Goal: Complete application form

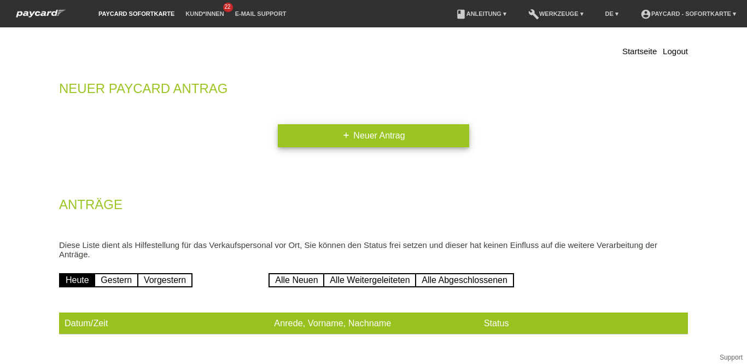
click at [392, 131] on link "add Neuer Antrag" at bounding box center [373, 135] width 191 height 23
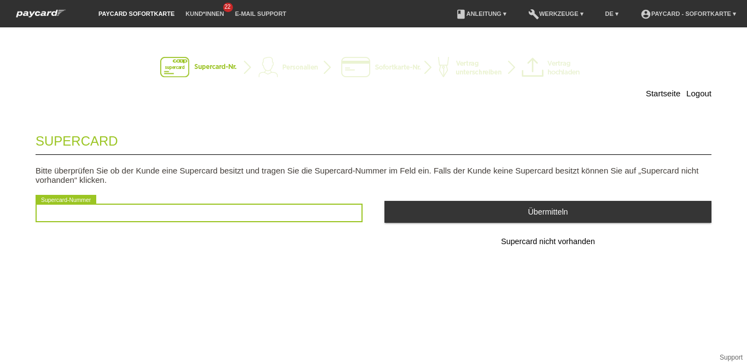
click at [187, 213] on input "text" at bounding box center [199, 212] width 327 height 19
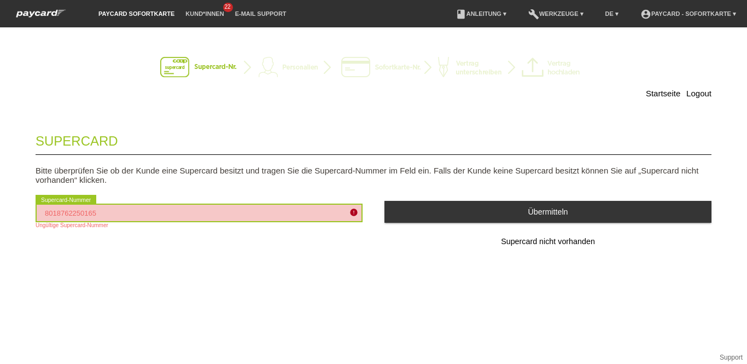
click at [187, 213] on input "8018762250165" at bounding box center [199, 212] width 327 height 19
type input "8"
type input "2501659618052"
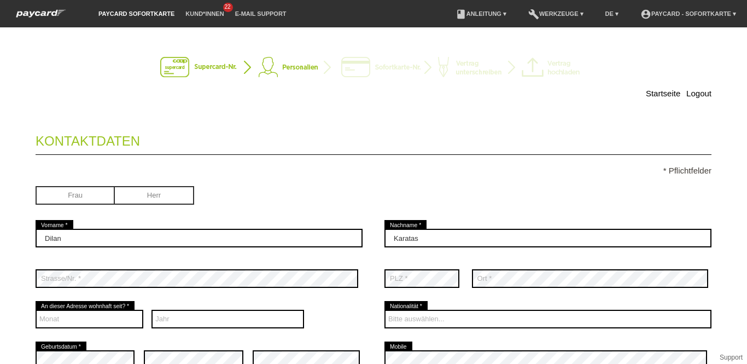
scroll to position [50, 0]
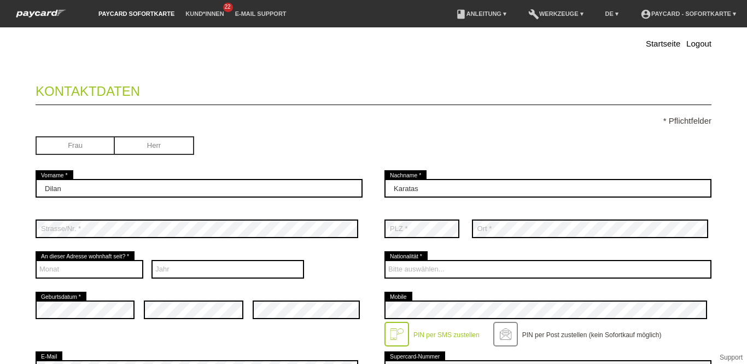
click at [95, 145] on input "radio" at bounding box center [75, 144] width 79 height 16
radio input "true"
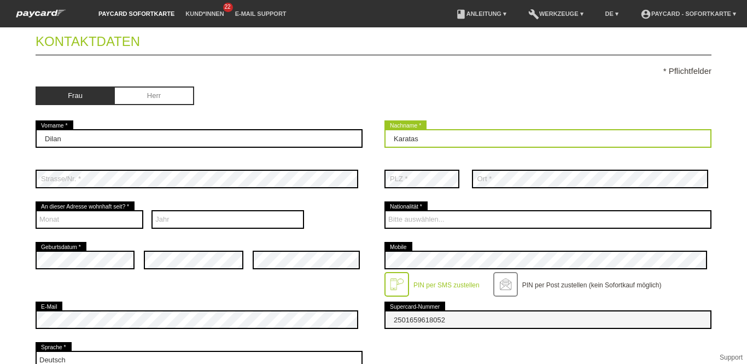
click at [433, 139] on input "Karatas" at bounding box center [548, 138] width 327 height 19
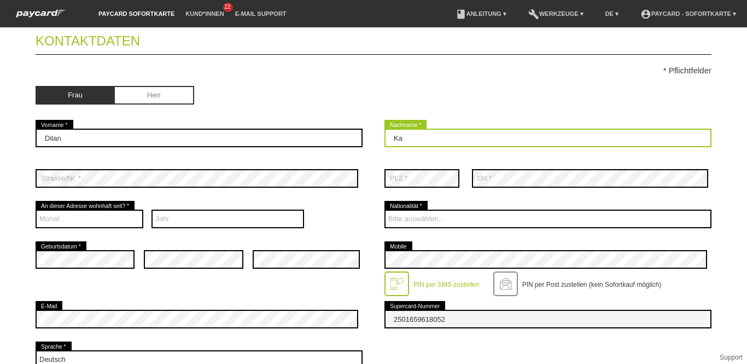
type input "K"
type input "E"
type input "Redja"
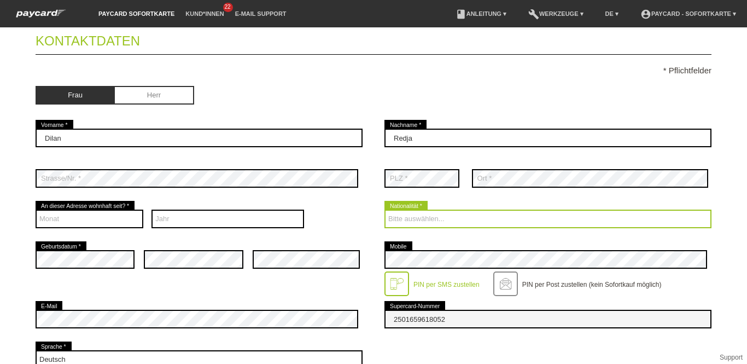
click at [423, 217] on select "Bitte auswählen... Schweiz Deutschland Liechtenstein Österreich ------------ Af…" at bounding box center [548, 218] width 327 height 19
select select "TR"
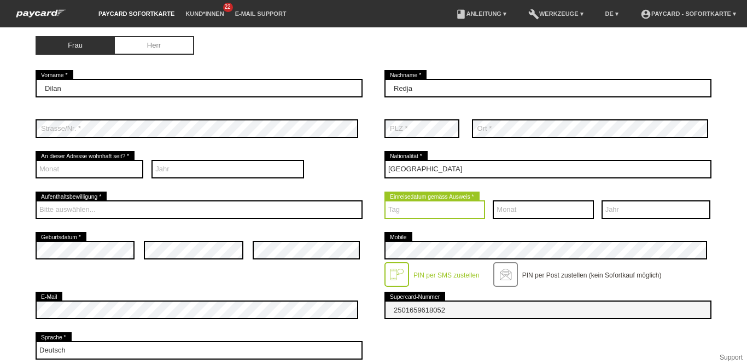
scroll to position [150, 0]
click at [426, 209] on select "Tag 01 02 03 04 05 06 07 08 09 10 11 12 13 14 15 16 17" at bounding box center [435, 209] width 101 height 19
select select "12"
click at [385, 200] on select "Tag 01 02 03 04 05 06 07 08 09 10 11 12 13 14 15 16 17" at bounding box center [435, 209] width 101 height 19
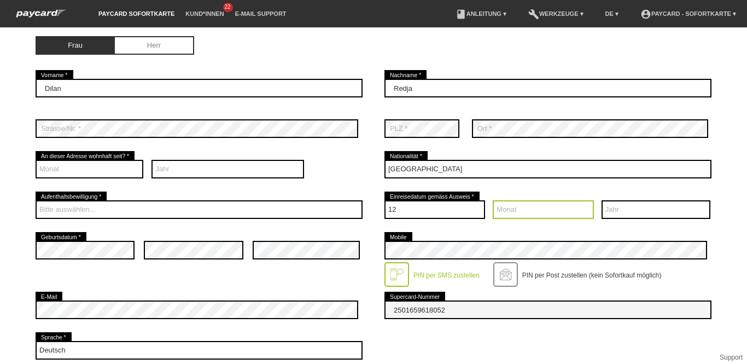
click at [532, 213] on select "Monat 01 02 03 04 05 06 07 08 09 10 11 12" at bounding box center [543, 209] width 101 height 19
select select "08"
click at [493, 200] on select "Monat 01 02 03 04 05 06 07 08 09 10 11 12" at bounding box center [543, 209] width 101 height 19
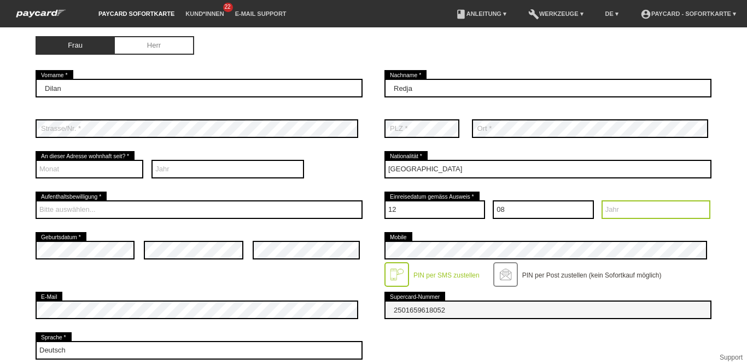
click at [635, 211] on select "Jahr 2025 2024 2023 2022 2021 2020 2019 2018 2017 2016" at bounding box center [656, 209] width 109 height 19
select select "2013"
click at [602, 200] on select "Jahr 2025 2024 2023 2022 2021 2020 2019 2018 2017 2016" at bounding box center [656, 209] width 109 height 19
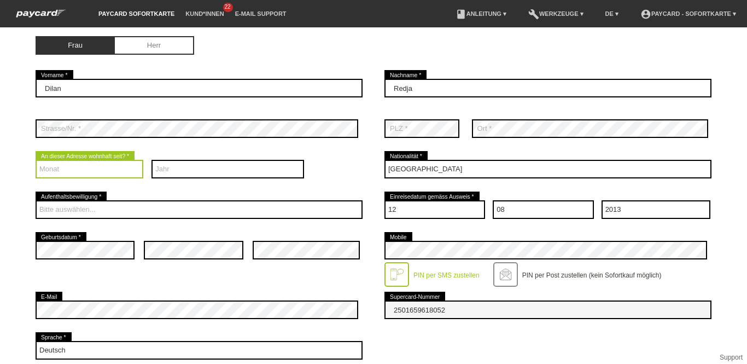
click at [88, 165] on select "Monat 01 02 03 04 05 06 07 08 09 10 11 12" at bounding box center [90, 169] width 108 height 19
select select "08"
click at [36, 160] on select "Monat 01 02 03 04 05 06 07 08 09 10 11 12" at bounding box center [90, 169] width 108 height 19
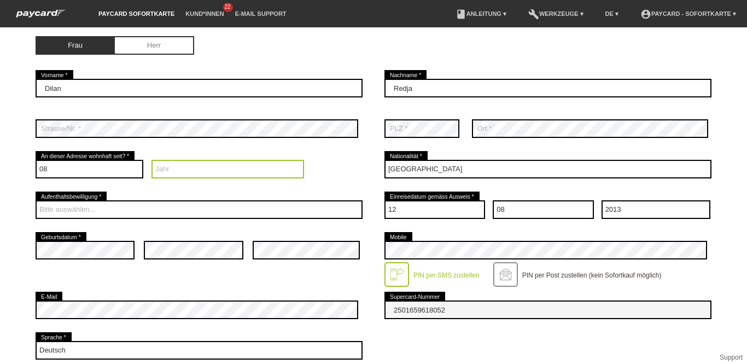
click at [166, 171] on select "Jahr 2025 2024 2023 2022 2021 2020 2019 2018 2017 2016" at bounding box center [228, 169] width 153 height 19
select select "2025"
click at [152, 160] on select "Jahr 2025 2024 2023 2022 2021 2020 2019 2018 2017 2016" at bounding box center [228, 169] width 153 height 19
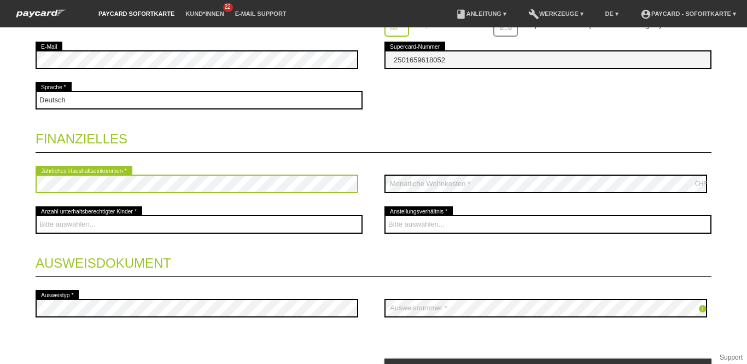
scroll to position [400, 0]
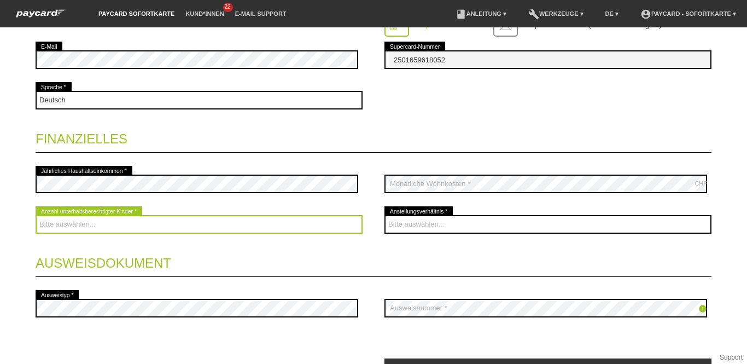
click at [222, 229] on select "Bitte auswählen... 0 1 2 3 4 5 6 7 8 9" at bounding box center [199, 224] width 327 height 19
select select "0"
click at [36, 215] on select "Bitte auswählen... 0 1 2 3 4 5 6 7 8 9" at bounding box center [199, 224] width 327 height 19
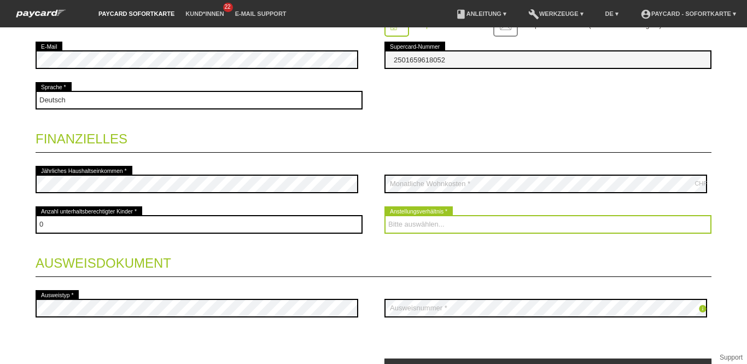
click at [427, 223] on select "Bitte auswählen... Unbefristet Befristet Lehrling/Student Pensioniert Nicht arb…" at bounding box center [548, 224] width 327 height 19
select select "UNLIMITED"
click at [385, 215] on select "Bitte auswählen... Unbefristet Befristet Lehrling/Student Pensioniert Nicht arb…" at bounding box center [548, 224] width 327 height 19
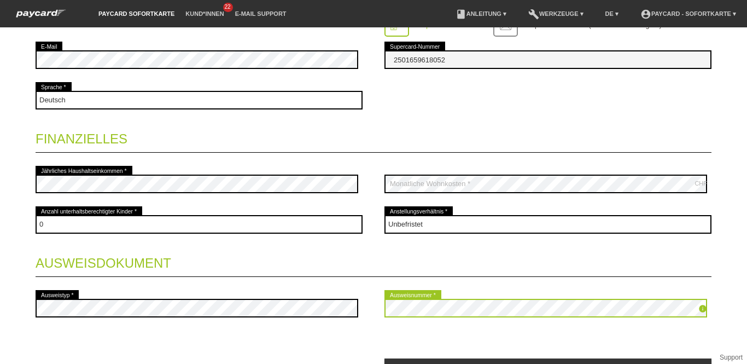
scroll to position [461, 0]
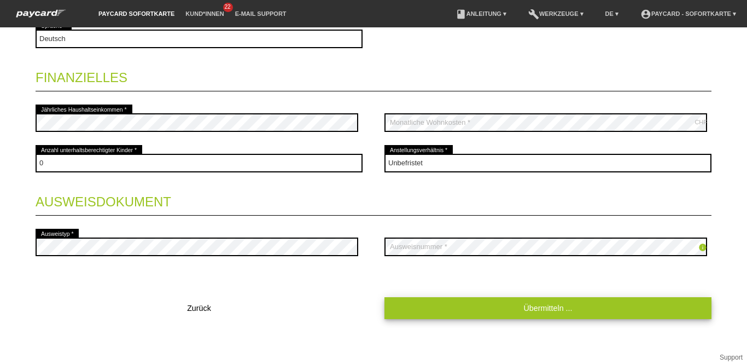
click at [456, 306] on link "Übermitteln ..." at bounding box center [548, 307] width 327 height 21
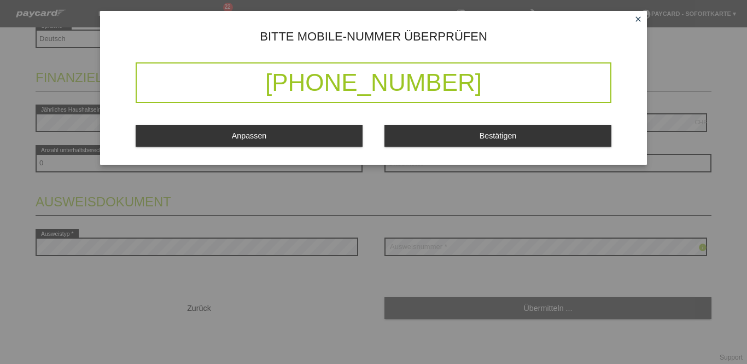
click at [636, 18] on icon "close" at bounding box center [638, 19] width 9 height 9
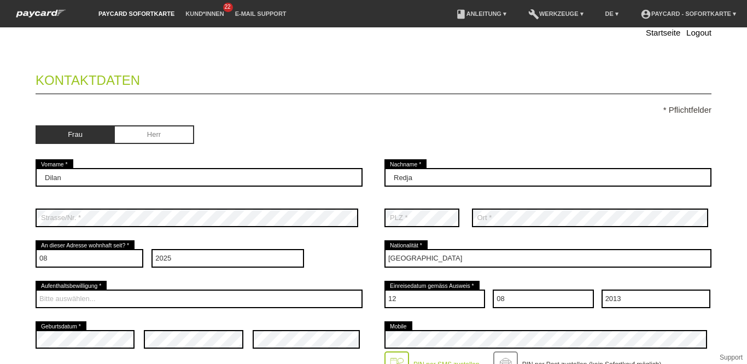
scroll to position [0, 0]
